Goal: Information Seeking & Learning: Check status

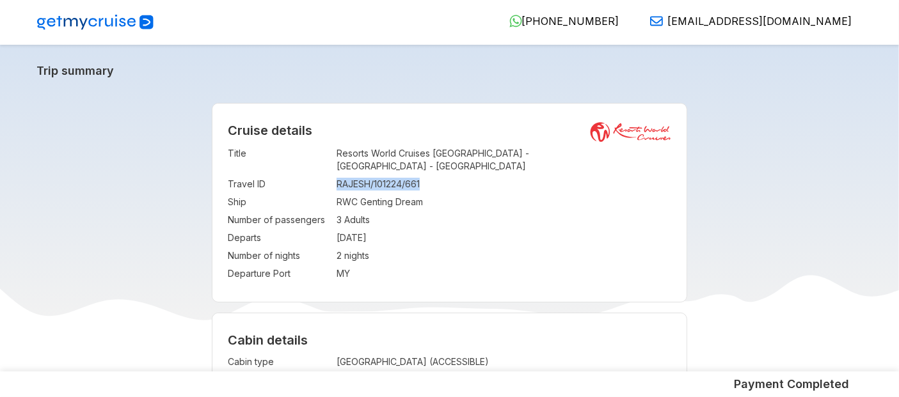
drag, startPoint x: 335, startPoint y: 170, endPoint x: 447, endPoint y: 176, distance: 112.1
click at [447, 176] on tr "Travel ID : RAJESH/101224/661" at bounding box center [449, 184] width 443 height 18
copy tr "RAJESH/101224/661"
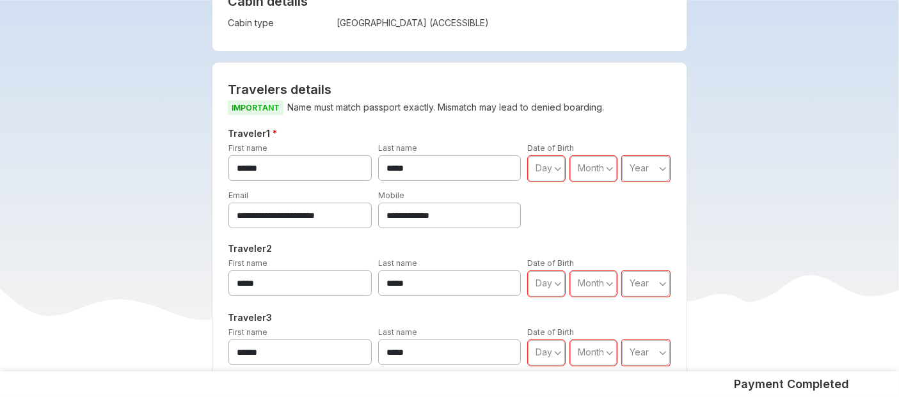
scroll to position [342, 0]
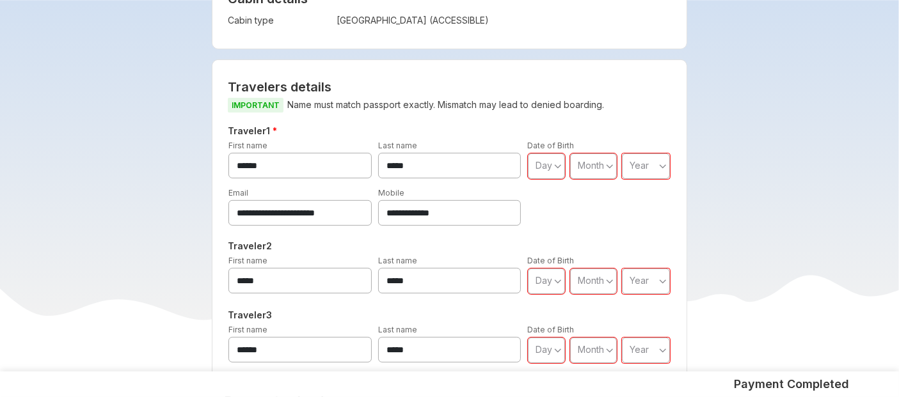
drag, startPoint x: 402, startPoint y: 200, endPoint x: 516, endPoint y: 203, distance: 113.9
click at [516, 203] on input "**********" at bounding box center [449, 213] width 143 height 26
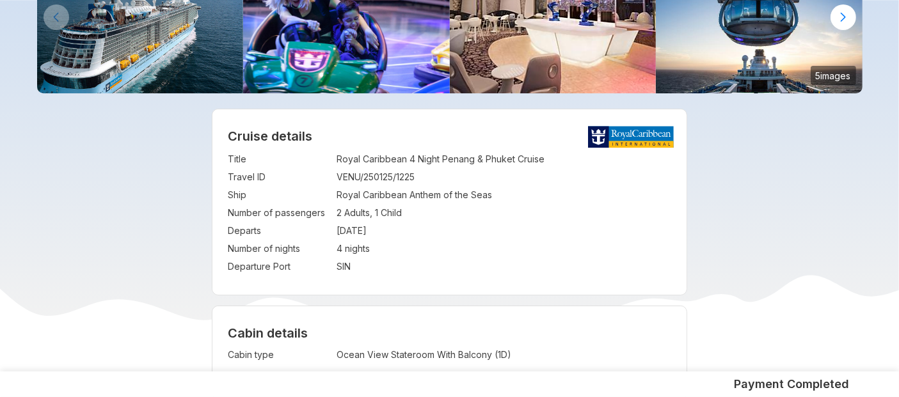
scroll to position [145, 0]
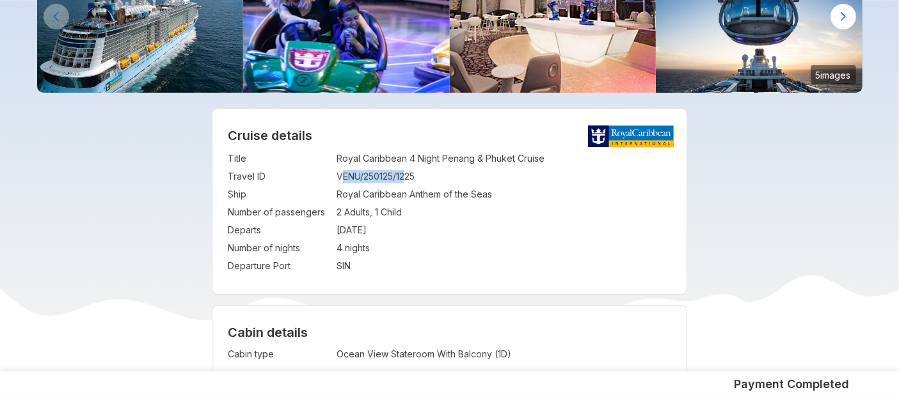
drag, startPoint x: 340, startPoint y: 175, endPoint x: 407, endPoint y: 175, distance: 67.8
click at [407, 175] on td "VENU/250125/1225" at bounding box center [503, 177] width 335 height 18
drag, startPoint x: 338, startPoint y: 177, endPoint x: 429, endPoint y: 176, distance: 91.5
click at [429, 176] on td "VENU/250125/1225" at bounding box center [503, 177] width 335 height 18
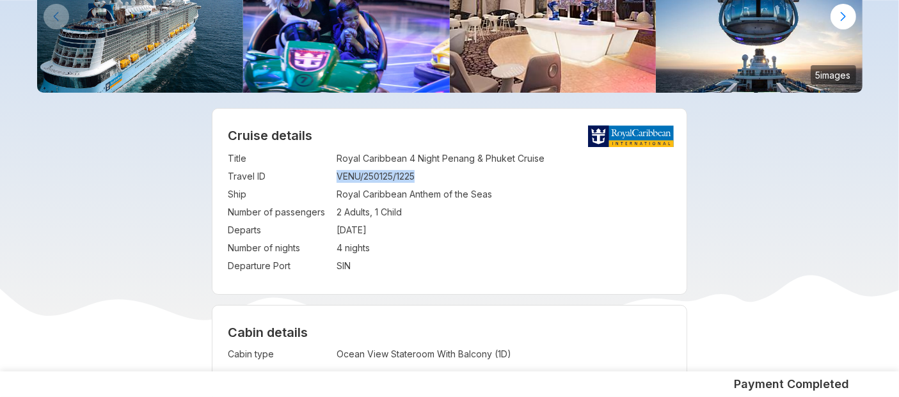
copy td "VENU/250125/1225"
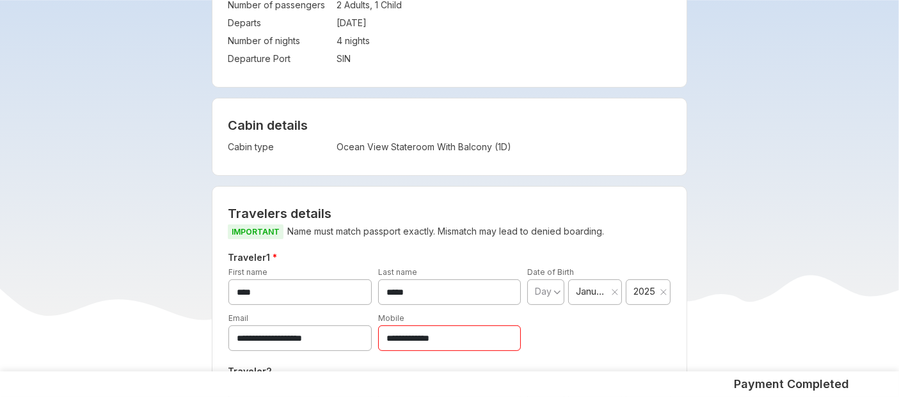
scroll to position [352, 0]
drag, startPoint x: 399, startPoint y: 339, endPoint x: 574, endPoint y: 317, distance: 176.0
click at [574, 317] on div "**********" at bounding box center [449, 331] width 448 height 40
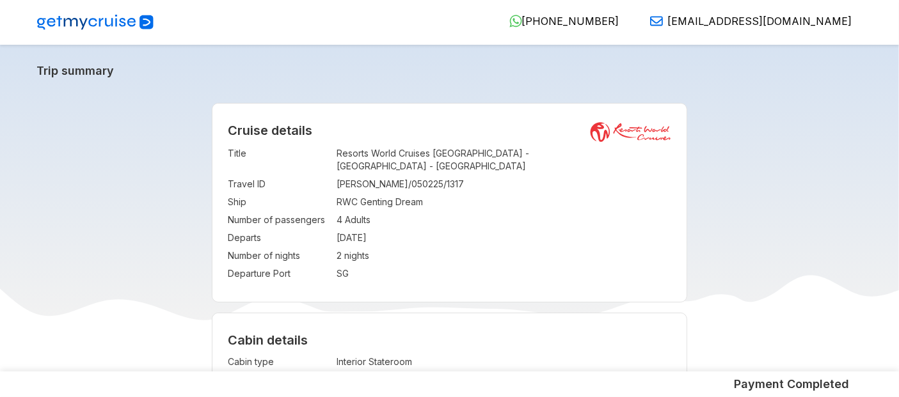
scroll to position [26, 0]
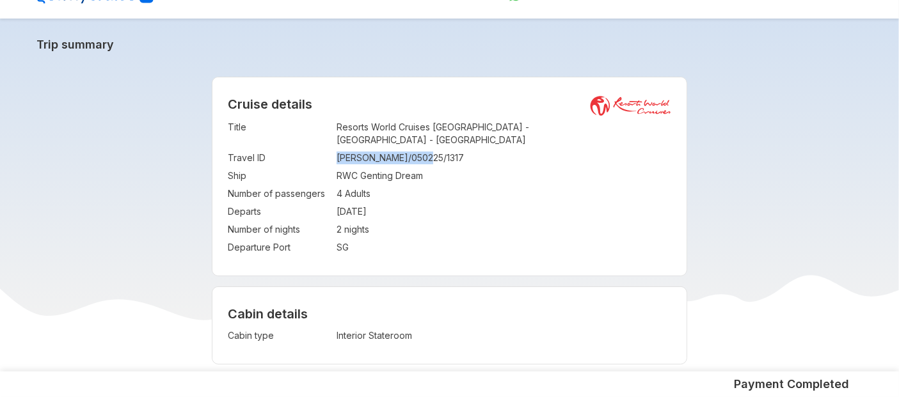
drag, startPoint x: 339, startPoint y: 146, endPoint x: 445, endPoint y: 146, distance: 105.5
click at [445, 149] on td "MAYANK/050225/1317" at bounding box center [503, 158] width 335 height 18
copy td "MAYANK/050225/1317"
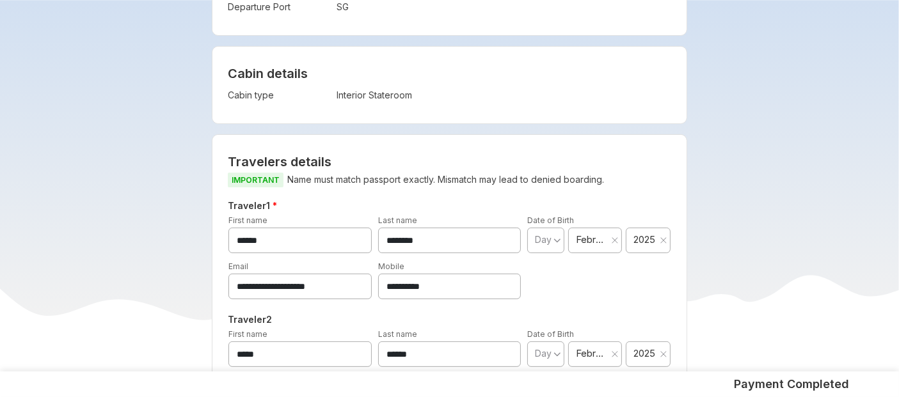
scroll to position [298, 0]
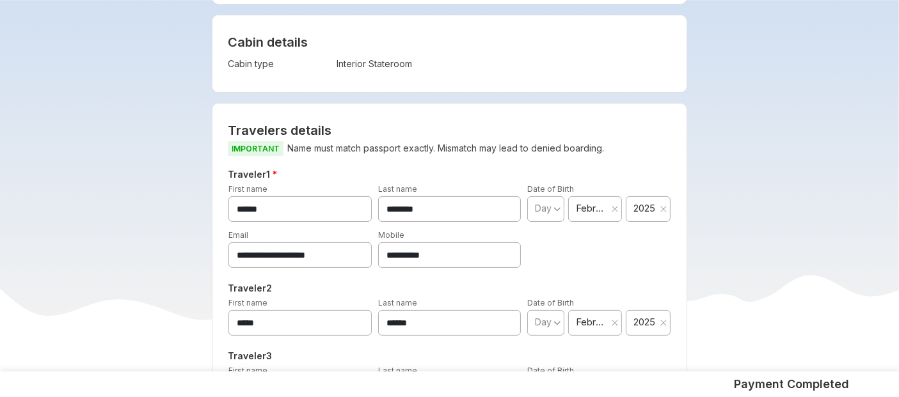
drag, startPoint x: 384, startPoint y: 242, endPoint x: 494, endPoint y: 229, distance: 110.8
click at [494, 242] on input "**********" at bounding box center [449, 255] width 143 height 26
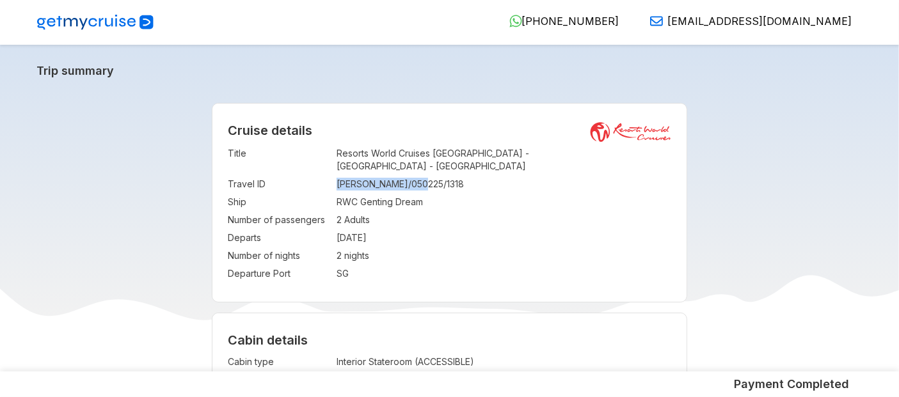
drag, startPoint x: 338, startPoint y: 174, endPoint x: 480, endPoint y: 165, distance: 142.3
click at [480, 175] on td "[PERSON_NAME]/050225/1318" at bounding box center [503, 184] width 335 height 18
copy td "[PERSON_NAME]/050225/1318"
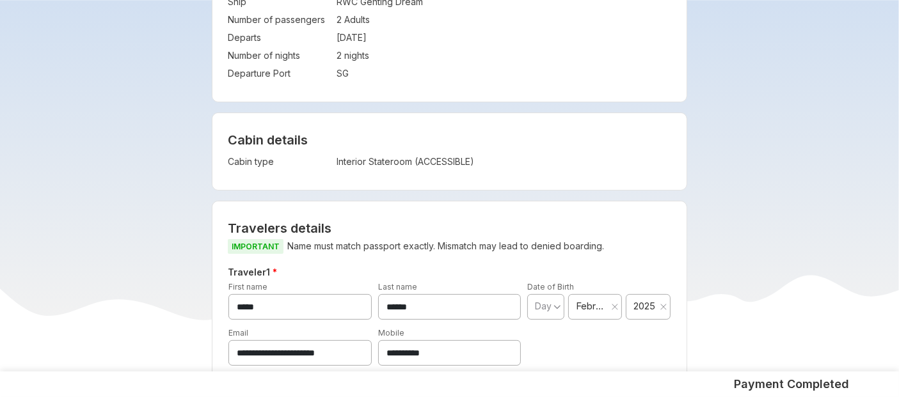
scroll to position [243, 0]
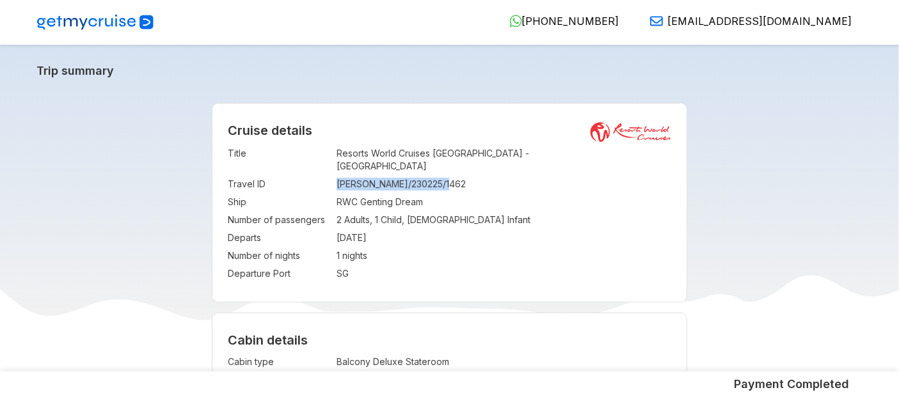
drag, startPoint x: 338, startPoint y: 171, endPoint x: 475, endPoint y: 173, distance: 137.5
click at [475, 175] on td "LAKHWINDER/230225/1462" at bounding box center [503, 184] width 335 height 18
copy td "LAKHWINDER/230225/1462"
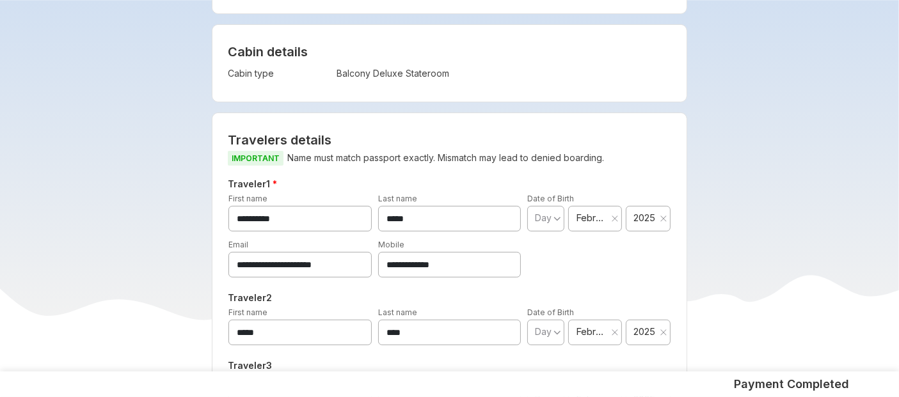
scroll to position [287, 0]
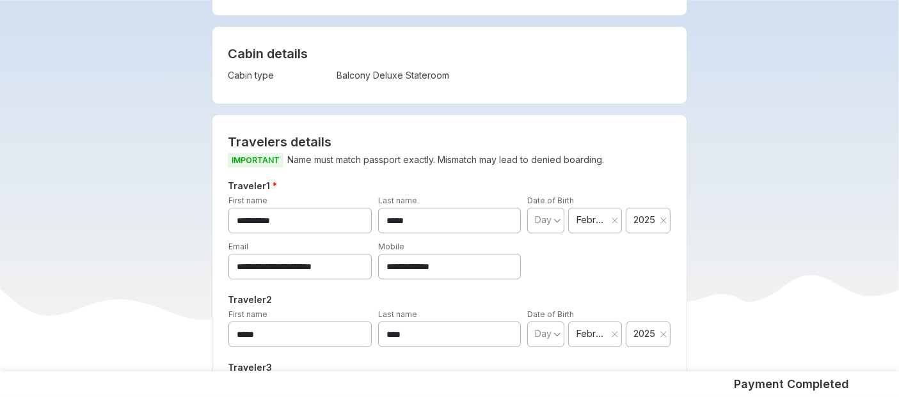
drag, startPoint x: 401, startPoint y: 253, endPoint x: 549, endPoint y: 262, distance: 148.0
click at [549, 262] on div "**********" at bounding box center [449, 260] width 448 height 40
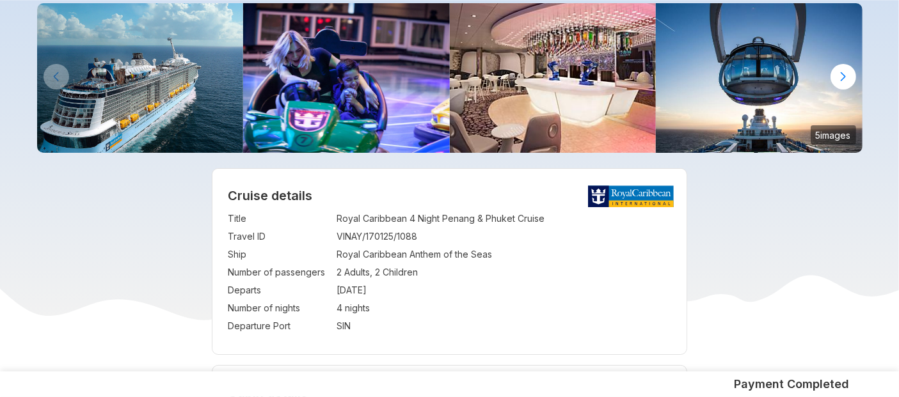
scroll to position [85, 0]
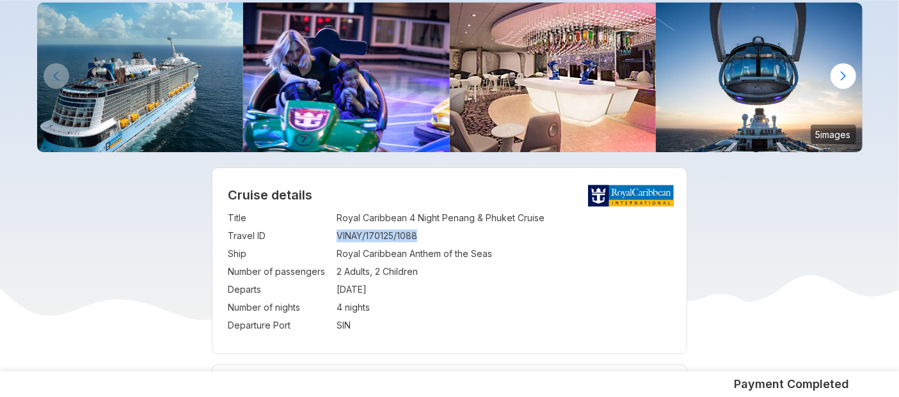
drag, startPoint x: 338, startPoint y: 237, endPoint x: 429, endPoint y: 232, distance: 90.9
click at [429, 232] on td "VINAY/170125/1088" at bounding box center [503, 236] width 335 height 18
copy td "VINAY/170125/1088"
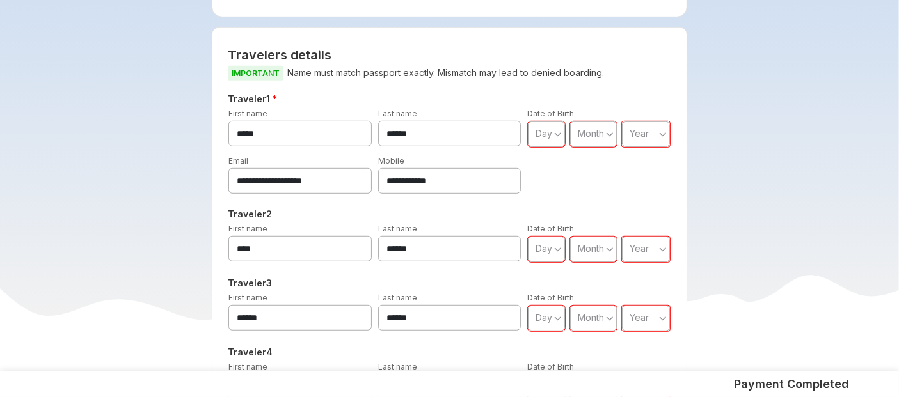
scroll to position [746, 0]
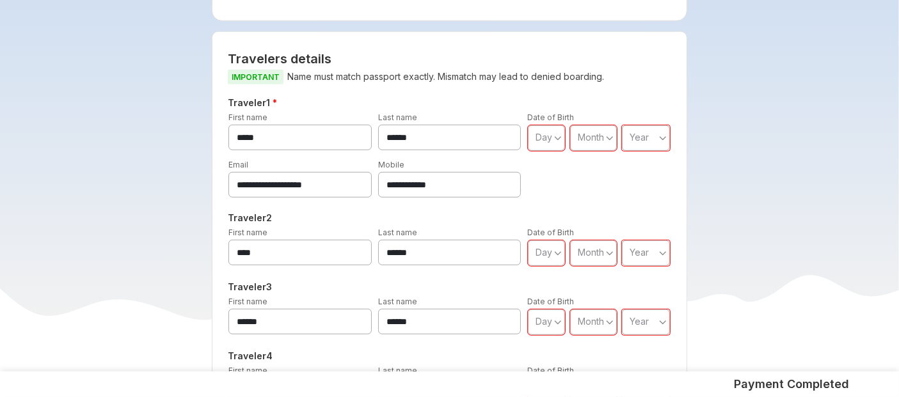
drag, startPoint x: 396, startPoint y: 185, endPoint x: 579, endPoint y: 201, distance: 184.3
click at [579, 201] on div "**********" at bounding box center [449, 253] width 433 height 316
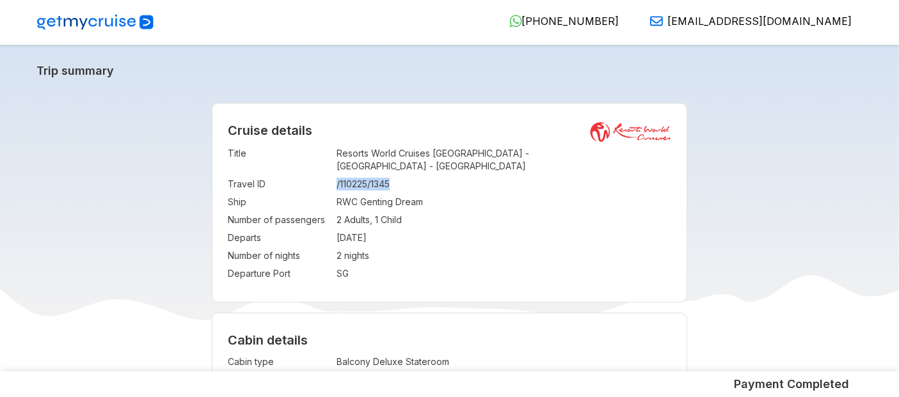
drag, startPoint x: 337, startPoint y: 170, endPoint x: 411, endPoint y: 169, distance: 73.6
click at [411, 175] on td "/110225/1345" at bounding box center [503, 184] width 335 height 18
copy td "/110225/1345"
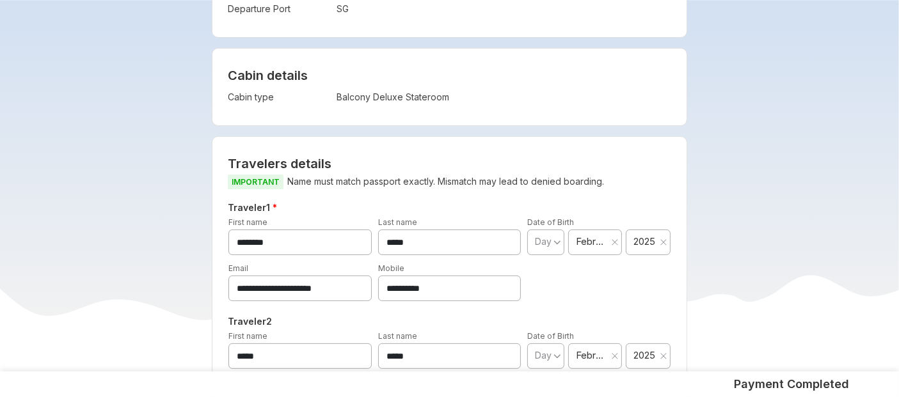
scroll to position [265, 0]
drag, startPoint x: 386, startPoint y: 278, endPoint x: 449, endPoint y: 279, distance: 62.7
click at [449, 279] on input "**********" at bounding box center [449, 288] width 143 height 26
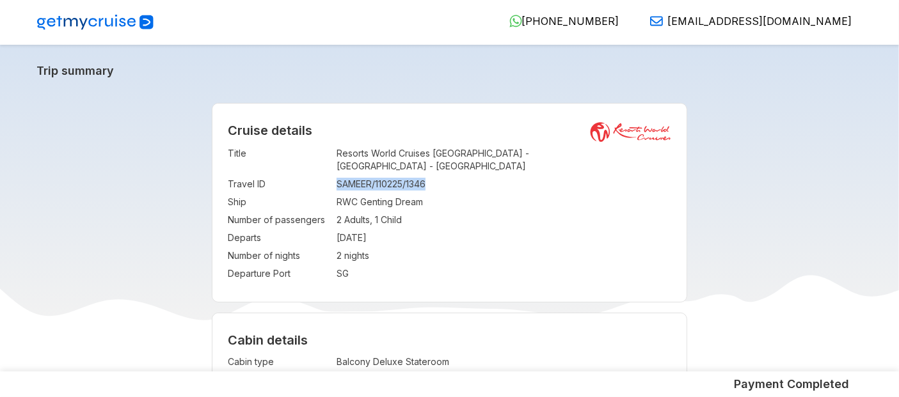
drag, startPoint x: 336, startPoint y: 168, endPoint x: 473, endPoint y: 164, distance: 136.9
click at [473, 175] on td "SAMEER/110225/1346" at bounding box center [503, 184] width 335 height 18
copy td "SAMEER/110225/1346"
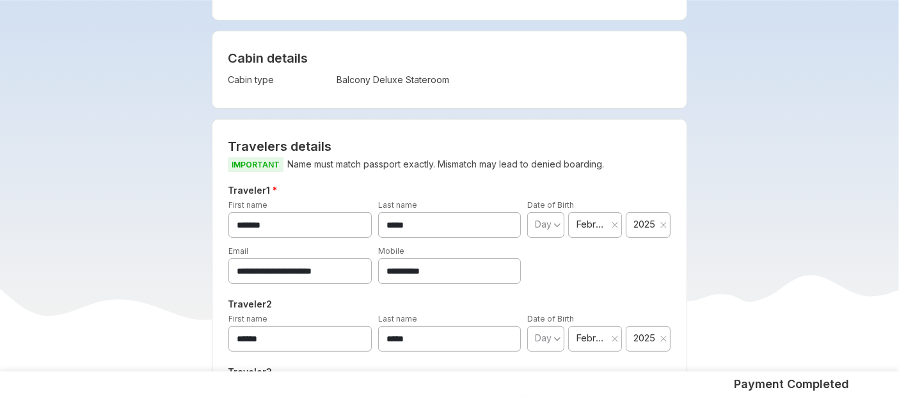
scroll to position [283, 0]
